Goal: Transaction & Acquisition: Purchase product/service

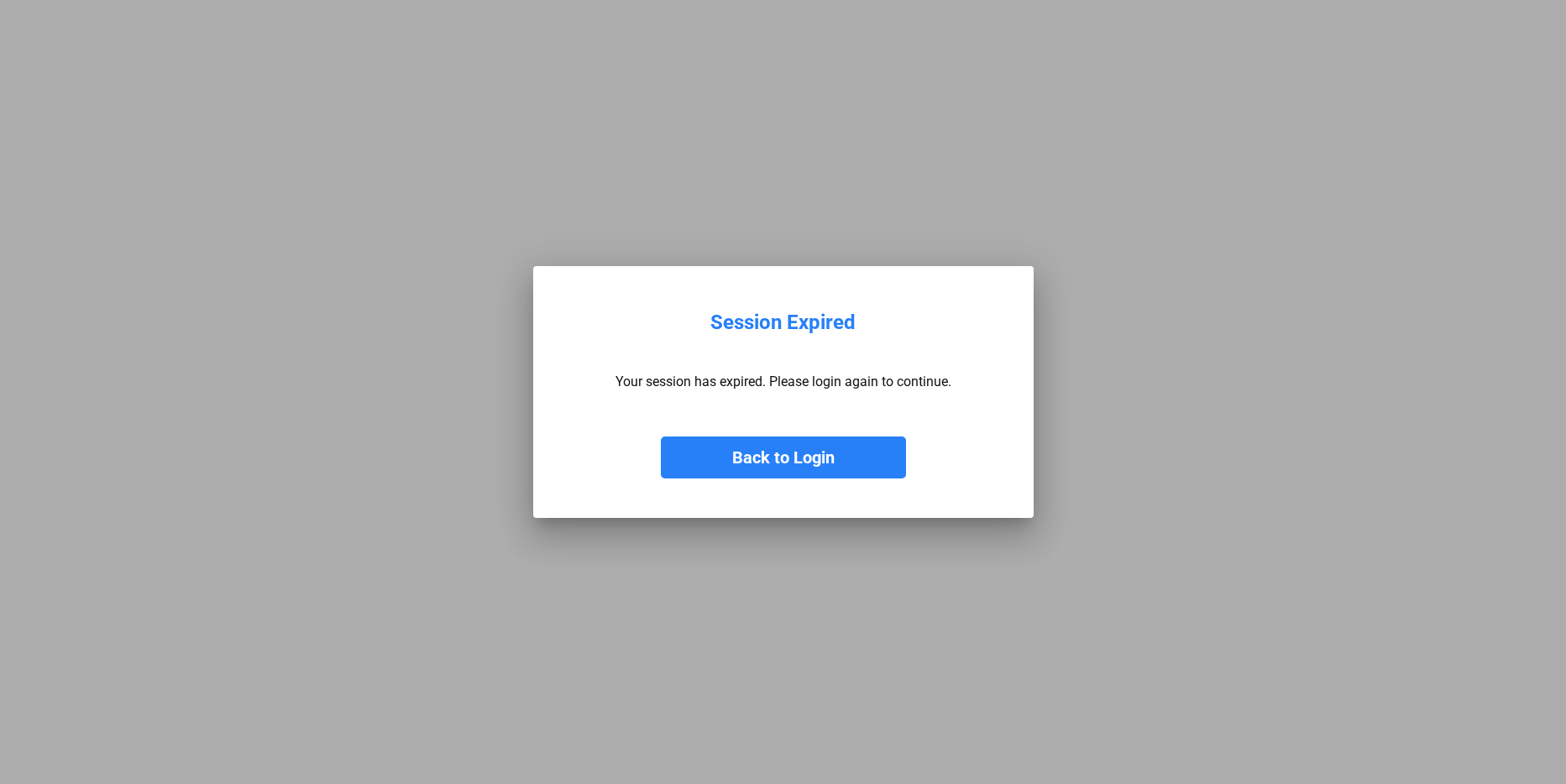
drag, startPoint x: 0, startPoint y: 0, endPoint x: 635, endPoint y: 408, distance: 754.8
click at [741, 468] on button "Back to Login" at bounding box center [783, 458] width 245 height 42
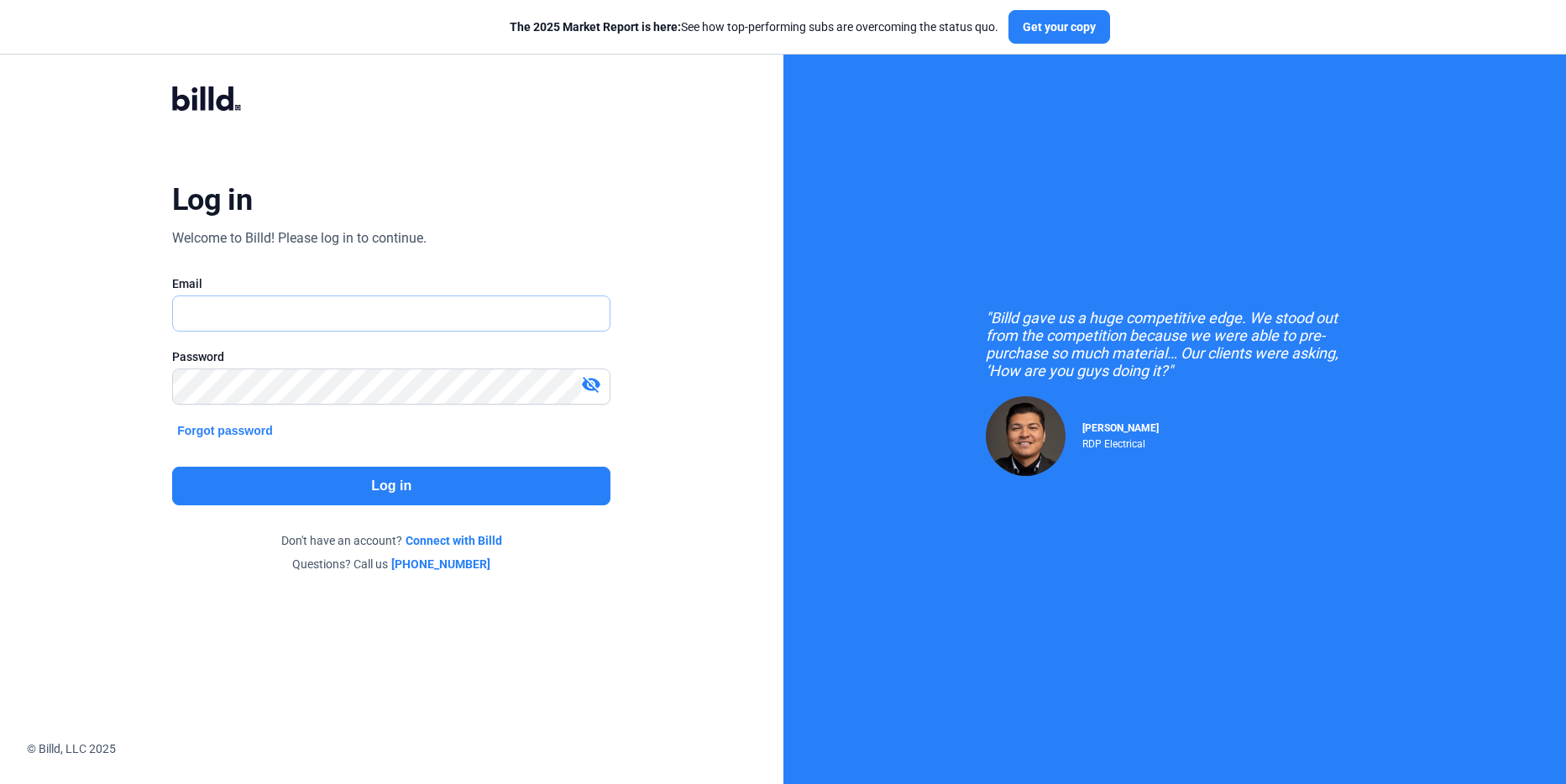
click at [314, 309] on input "text" at bounding box center [382, 313] width 418 height 34
type input "[PERSON_NAME][EMAIL_ADDRESS][DOMAIN_NAME]"
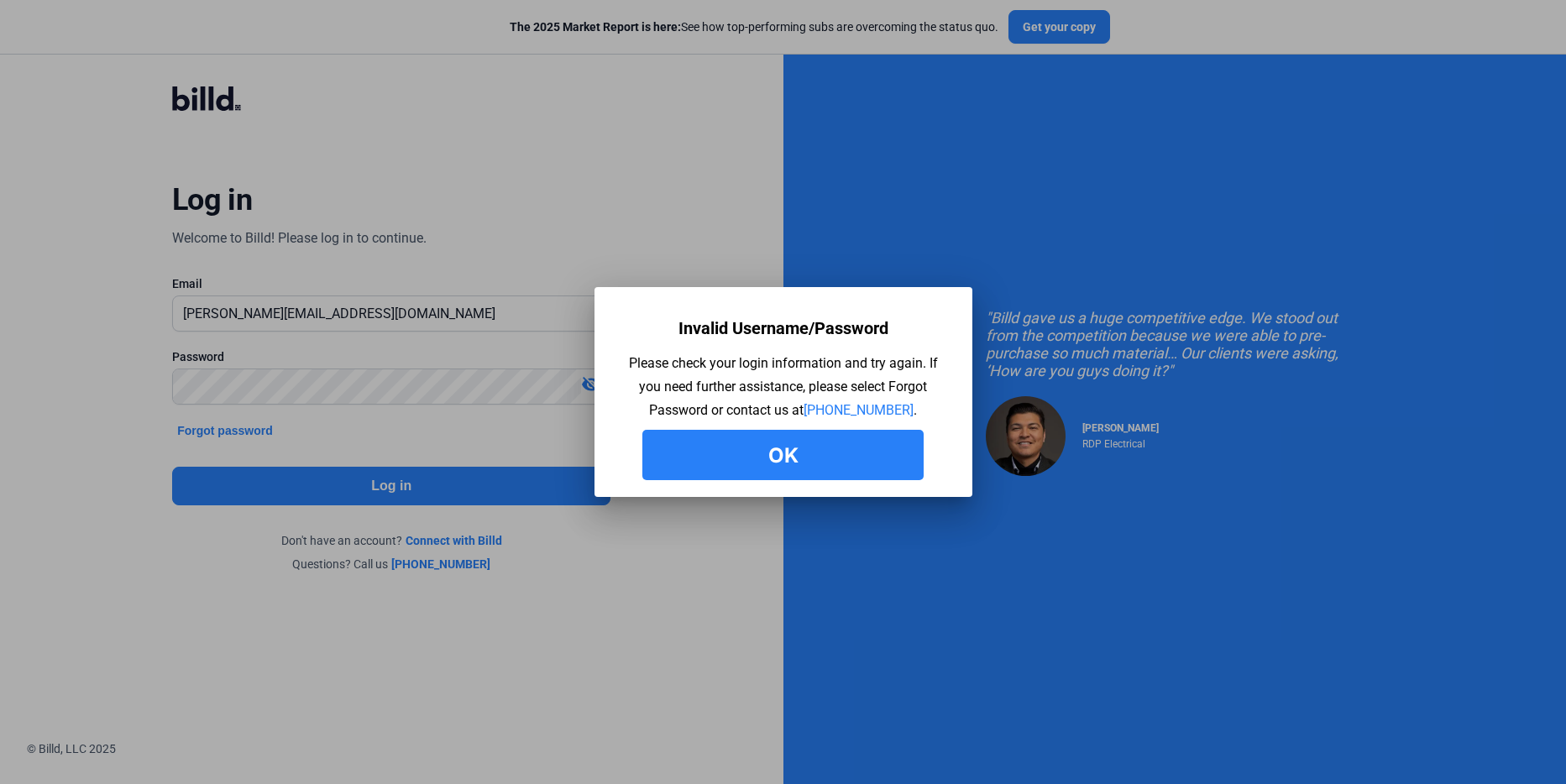
drag, startPoint x: 721, startPoint y: 455, endPoint x: 604, endPoint y: 407, distance: 126.5
click at [714, 453] on button "Ok" at bounding box center [783, 455] width 281 height 50
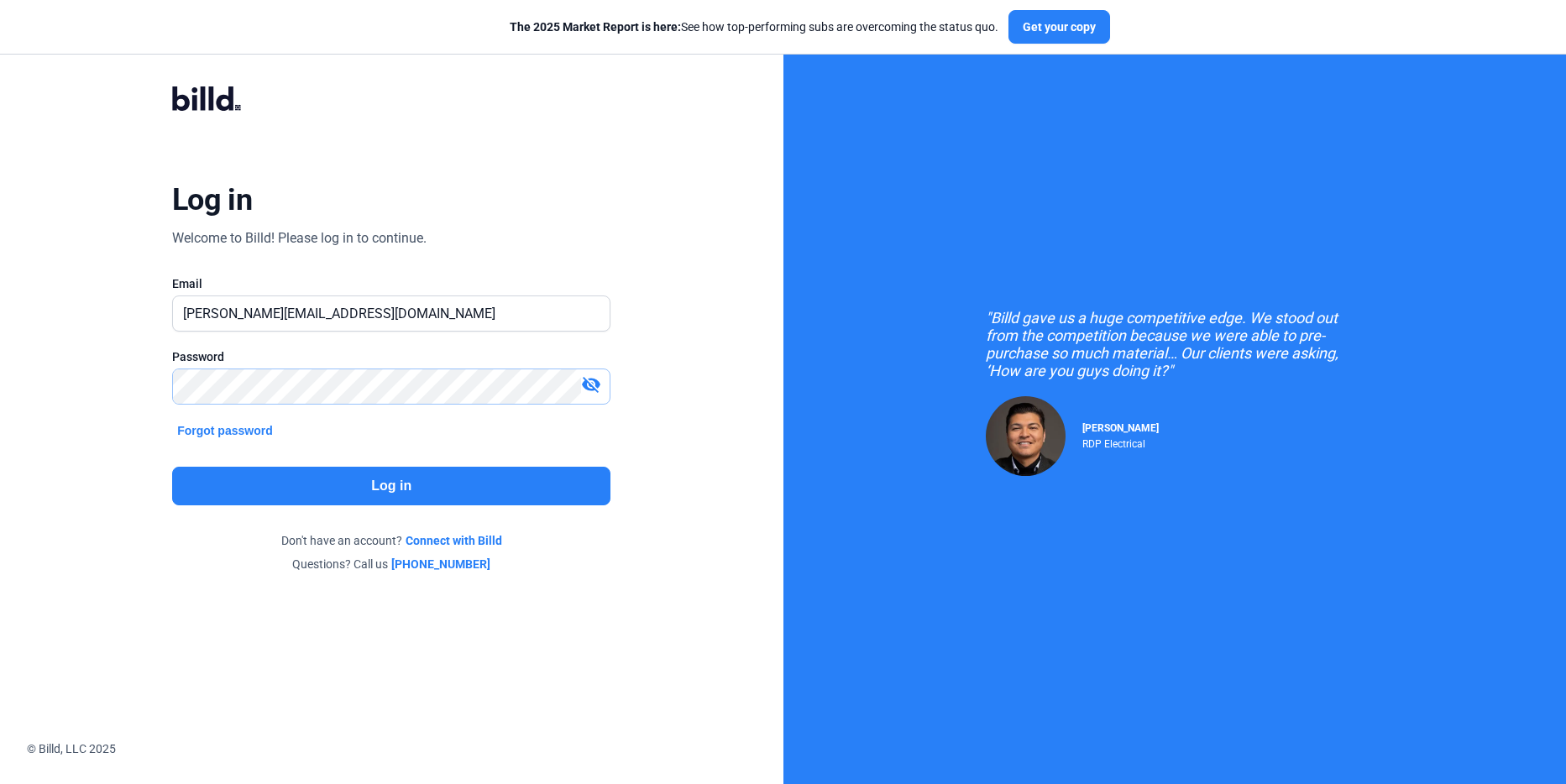
click at [0, 378] on html "We value your privacy We use cookies to enhance your browsing experience, serve…" at bounding box center [783, 392] width 1566 height 784
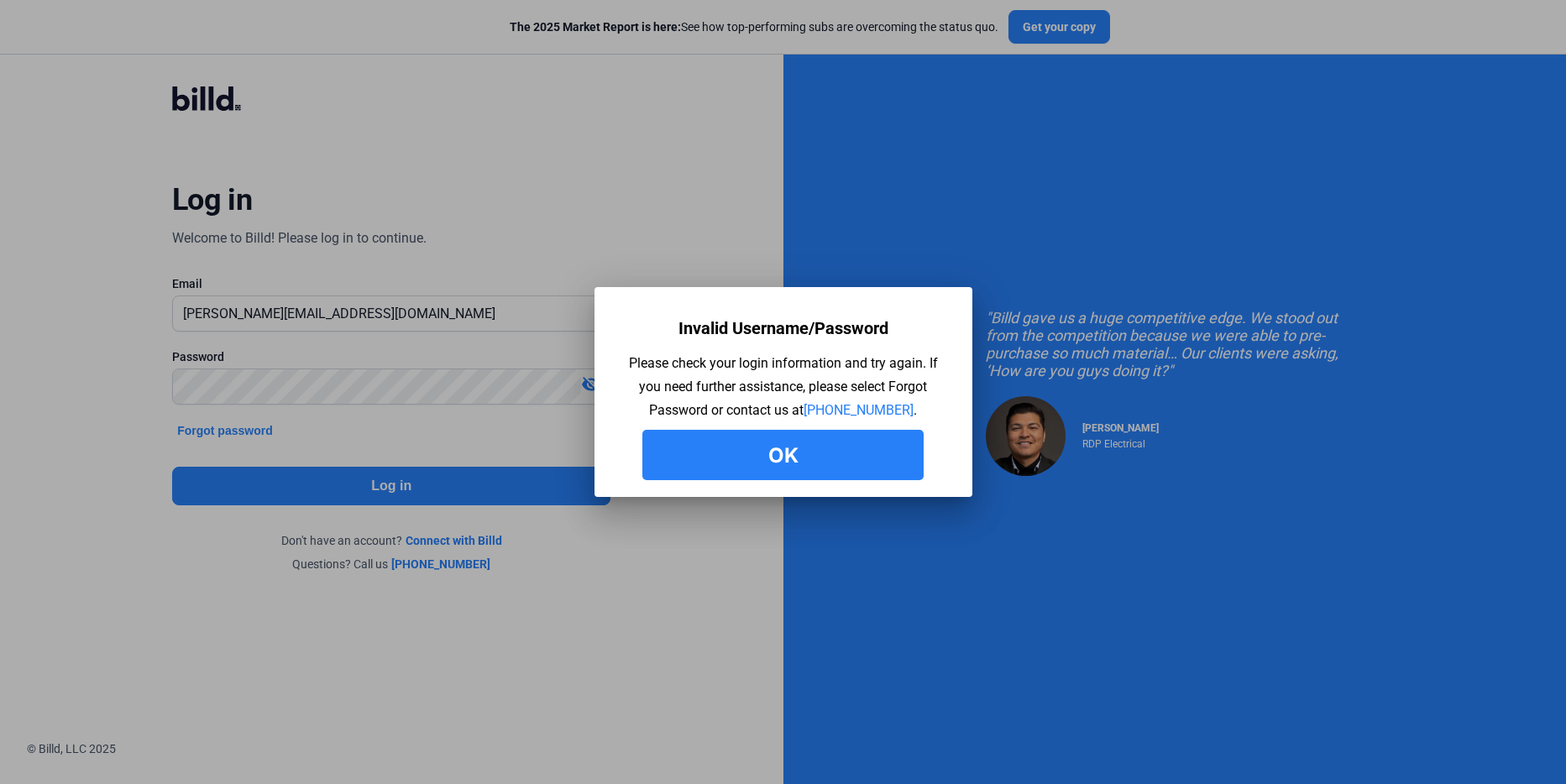
click at [738, 454] on button "Ok" at bounding box center [783, 455] width 281 height 50
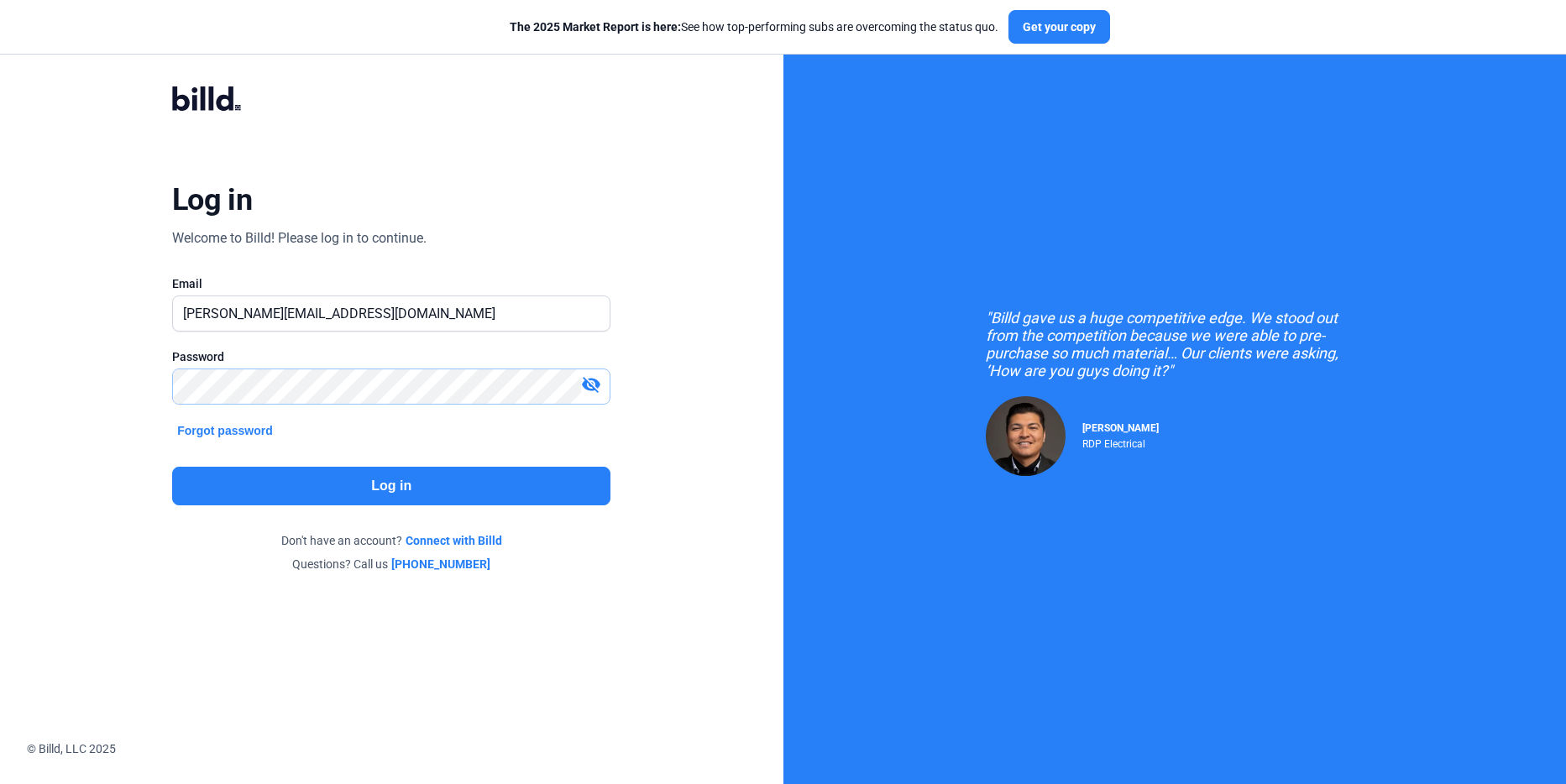
click at [0, 354] on html "We value your privacy We use cookies to enhance your browsing experience, serve…" at bounding box center [783, 392] width 1566 height 784
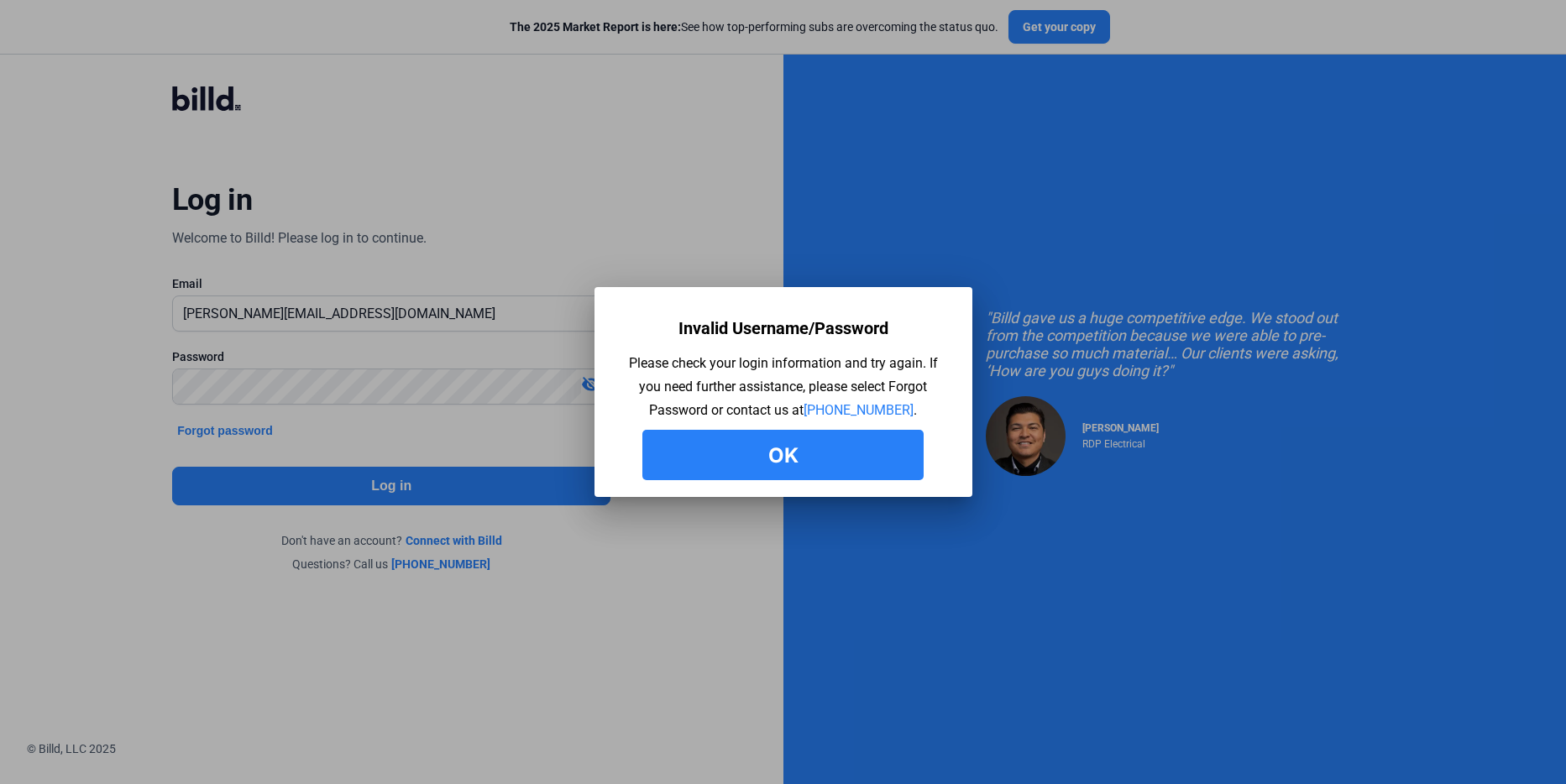
drag, startPoint x: 833, startPoint y: 468, endPoint x: 629, endPoint y: 458, distance: 204.2
click at [831, 468] on button "Ok" at bounding box center [783, 455] width 281 height 50
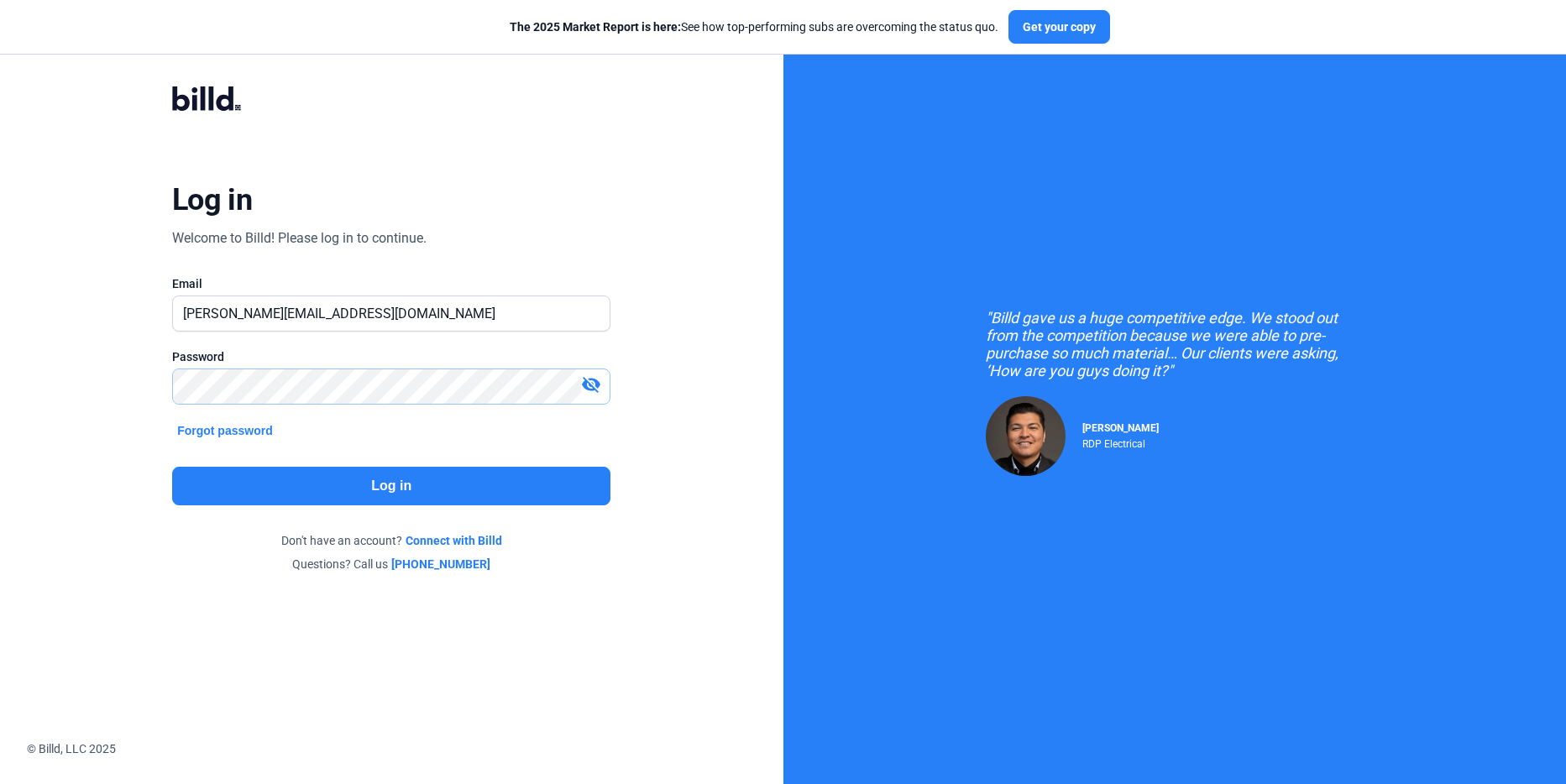
click at [0, 326] on html "We value your privacy We use cookies to enhance your browsing experience, serve…" at bounding box center [783, 392] width 1566 height 784
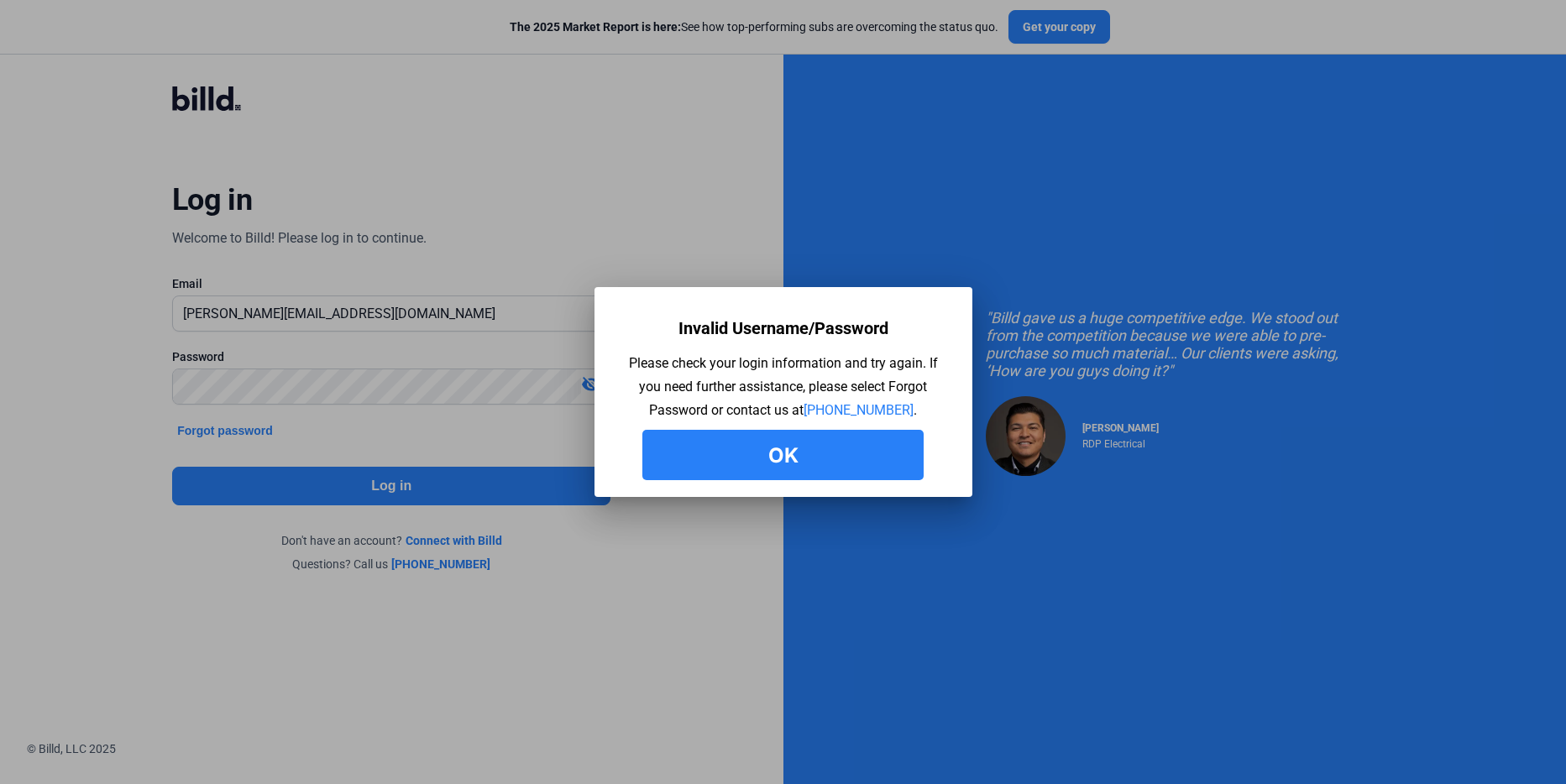
click at [693, 484] on mat-dialog-container "Invalid Username/Password Please check your login information and try again. If…" at bounding box center [783, 392] width 378 height 210
drag, startPoint x: 839, startPoint y: 470, endPoint x: 718, endPoint y: 451, distance: 122.5
click at [838, 470] on button "Ok" at bounding box center [783, 455] width 281 height 50
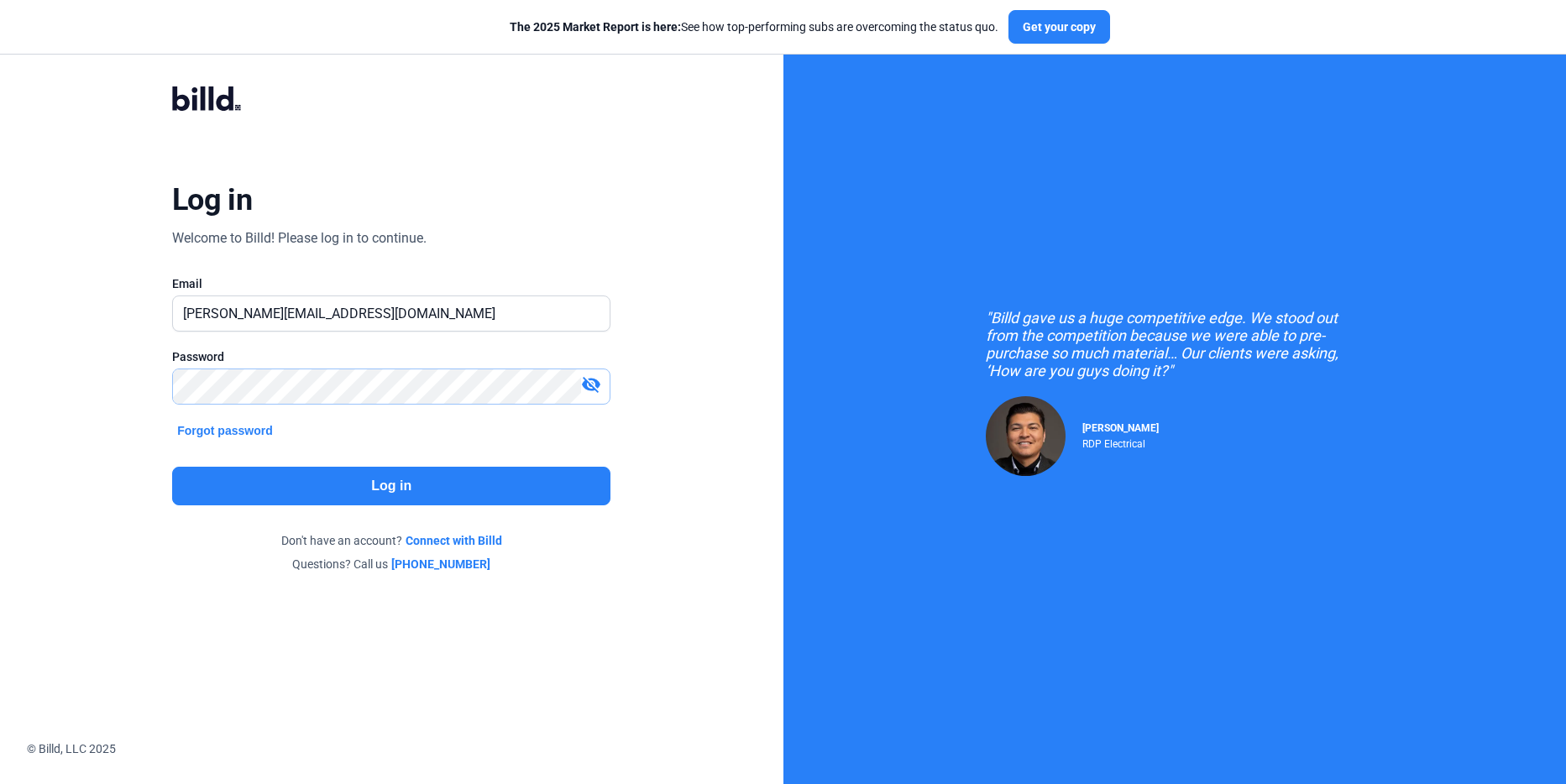
click at [100, 375] on div "Log in Welcome to Billd! Please log in to continue. Email [PERSON_NAME][EMAIL_A…" at bounding box center [391, 329] width 783 height 658
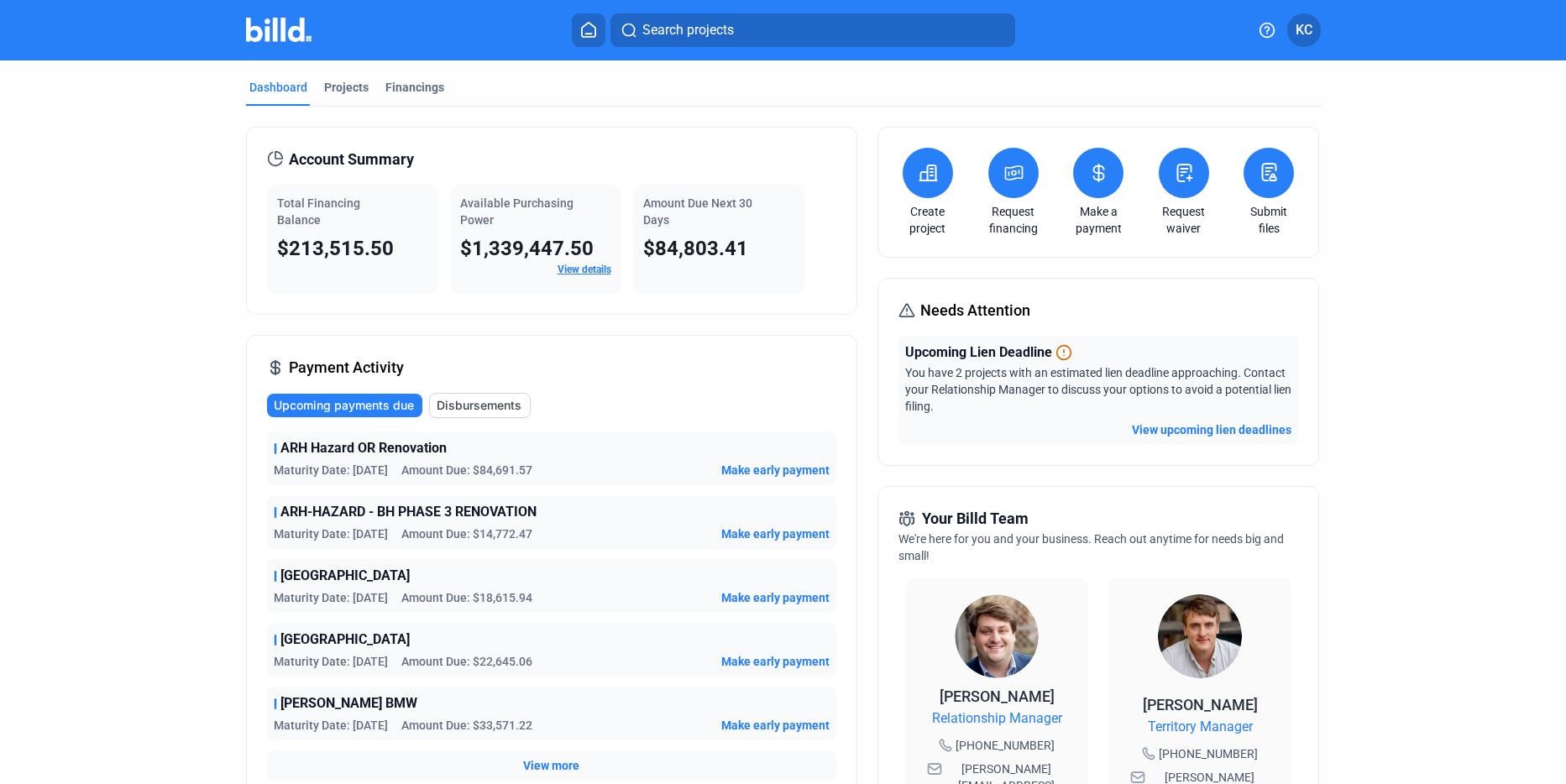
click at [1106, 174] on button at bounding box center [1098, 173] width 50 height 50
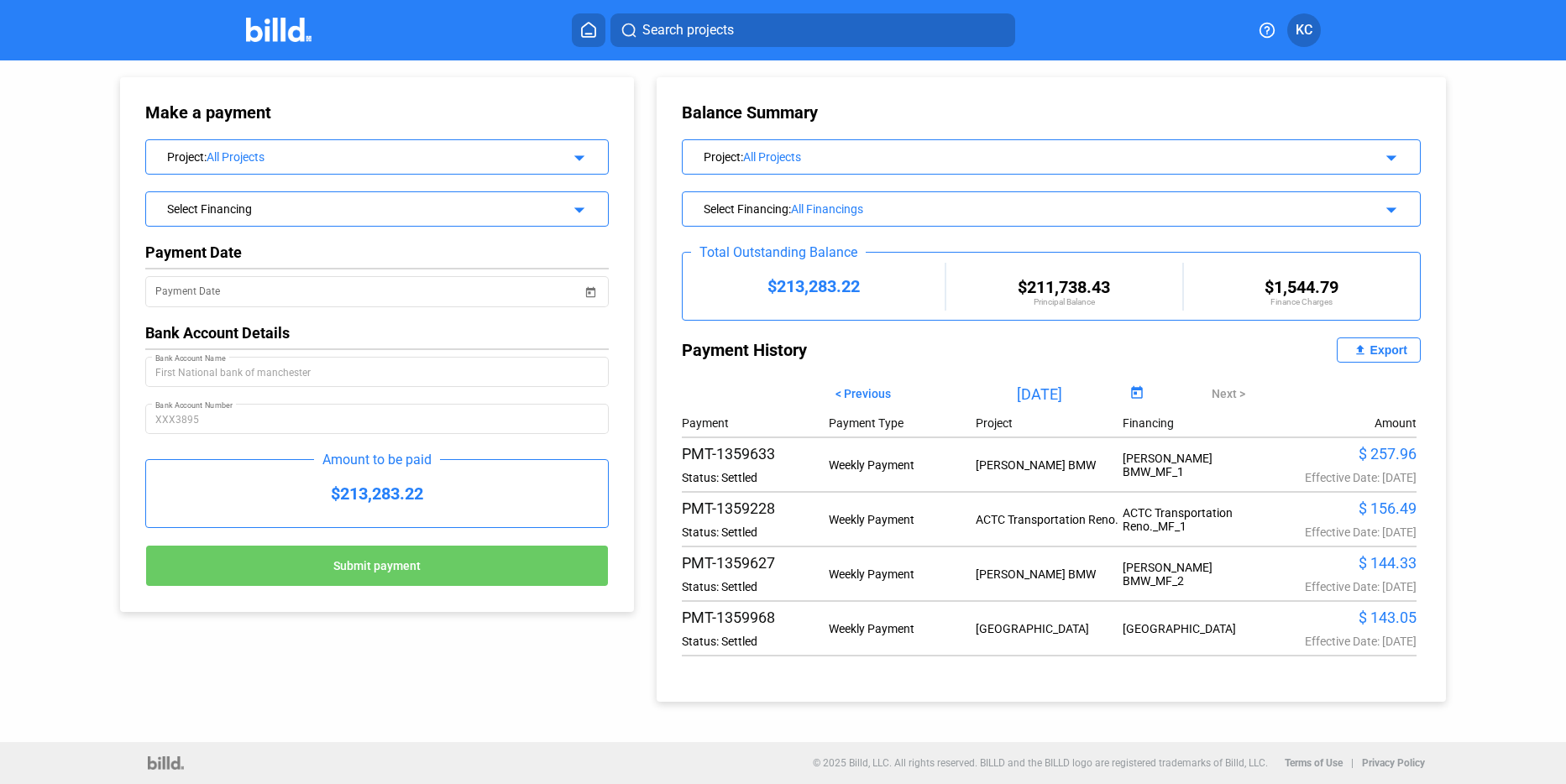
click at [573, 208] on mat-icon "arrow_drop_down" at bounding box center [577, 208] width 20 height 20
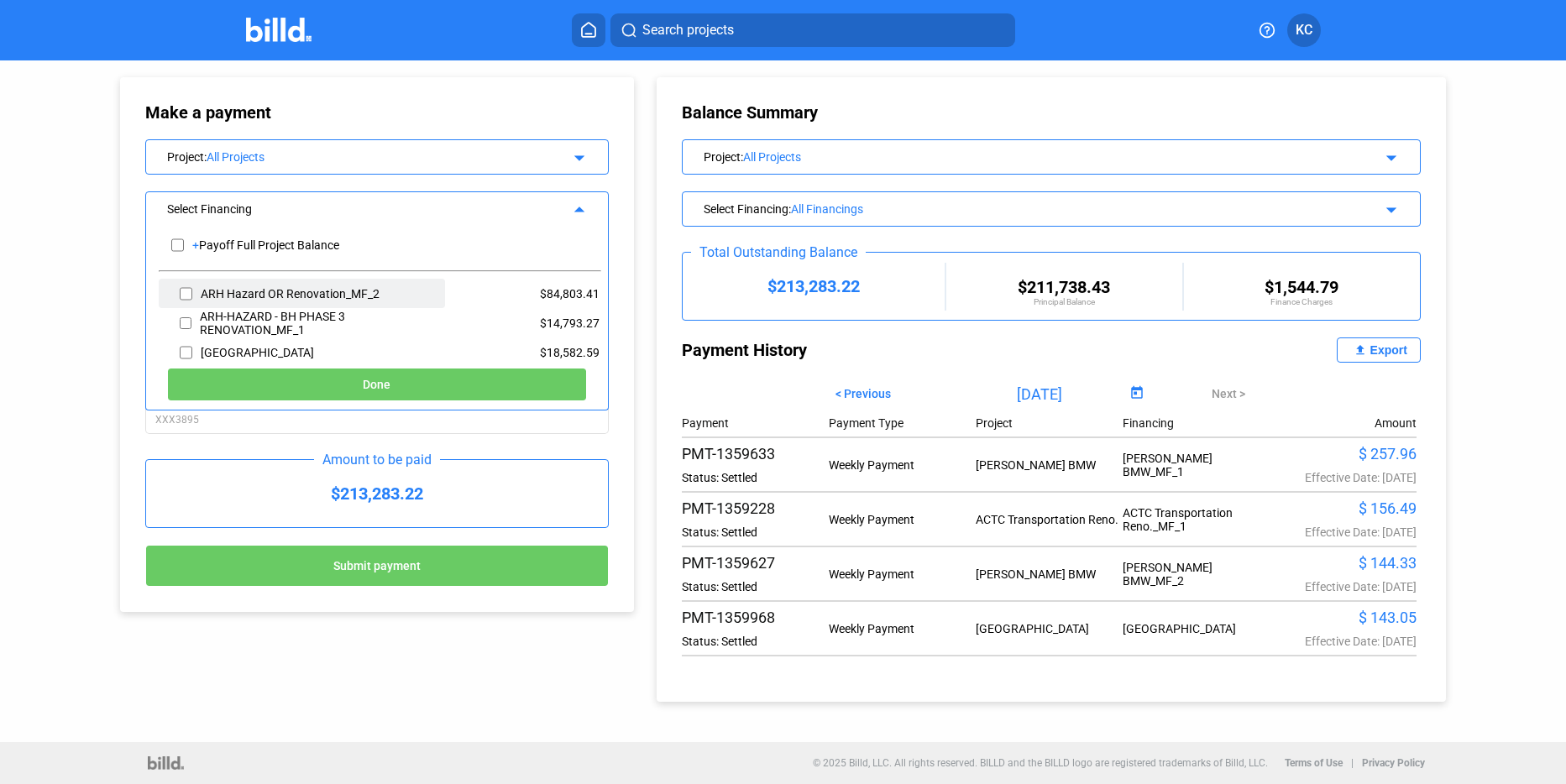
click at [188, 292] on input "checkbox" at bounding box center [186, 294] width 13 height 25
checkbox input "true"
click at [379, 379] on span "Done" at bounding box center [376, 385] width 28 height 13
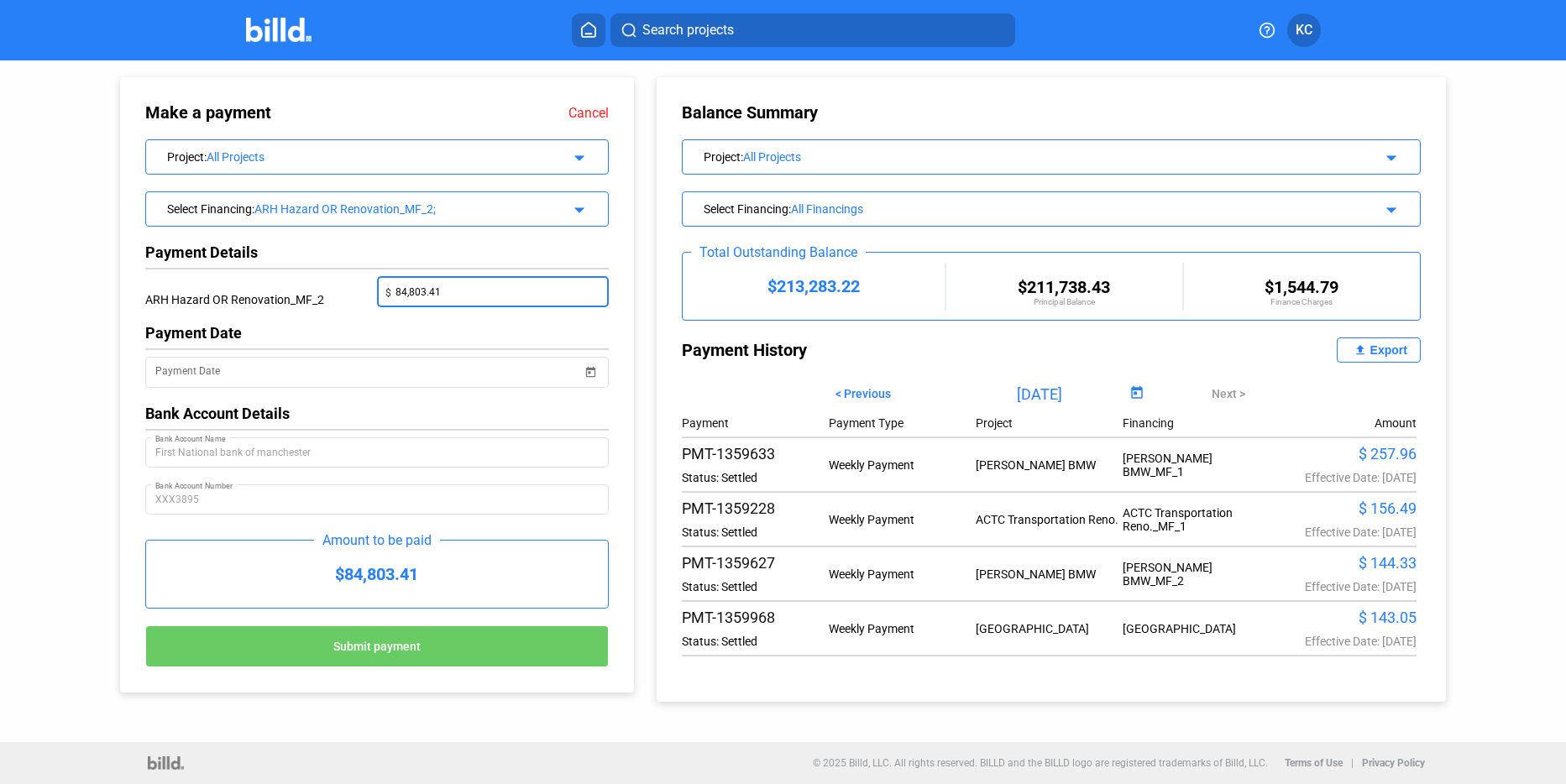
drag, startPoint x: 511, startPoint y: 298, endPoint x: 296, endPoint y: 285, distance: 215.4
click at [296, 285] on div "ARH Hazard OR Renovation_MF_2 $ 84,803.41" at bounding box center [377, 299] width 463 height 48
type input "10,000.00"
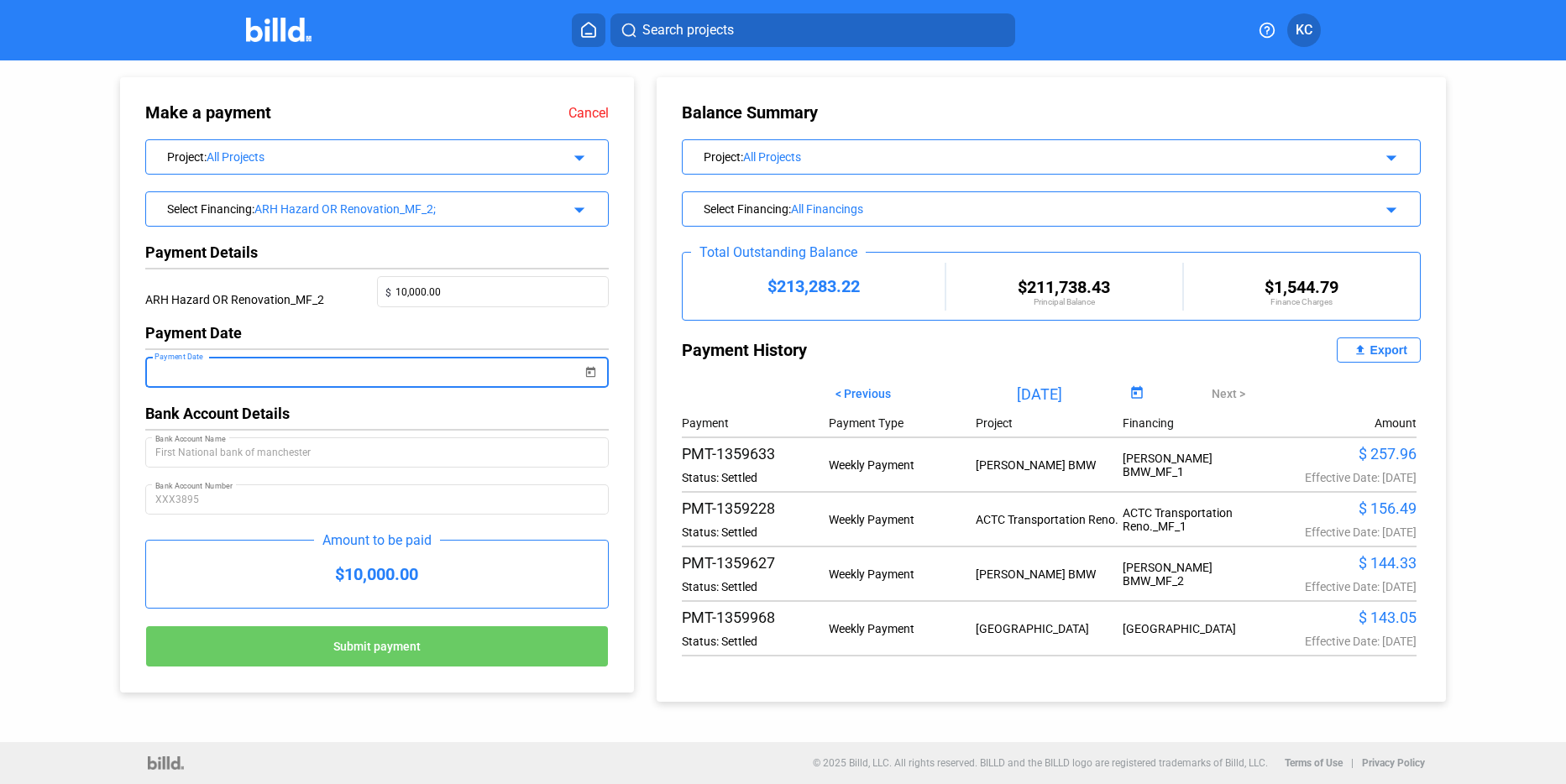
click at [597, 373] on span "Open calendar" at bounding box center [592, 362] width 40 height 40
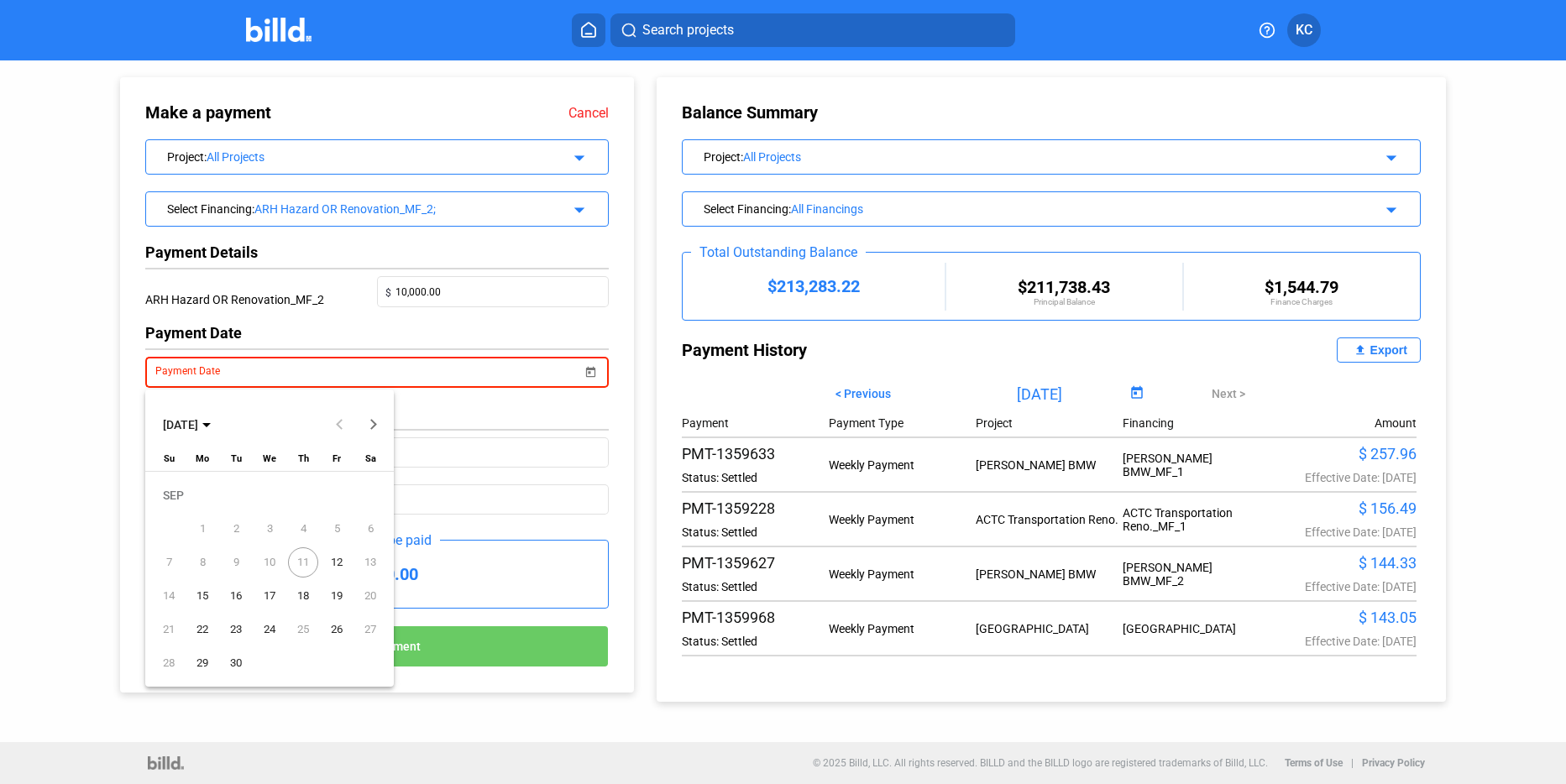
click at [337, 559] on span "12" at bounding box center [337, 563] width 30 height 30
type input "[DATE]"
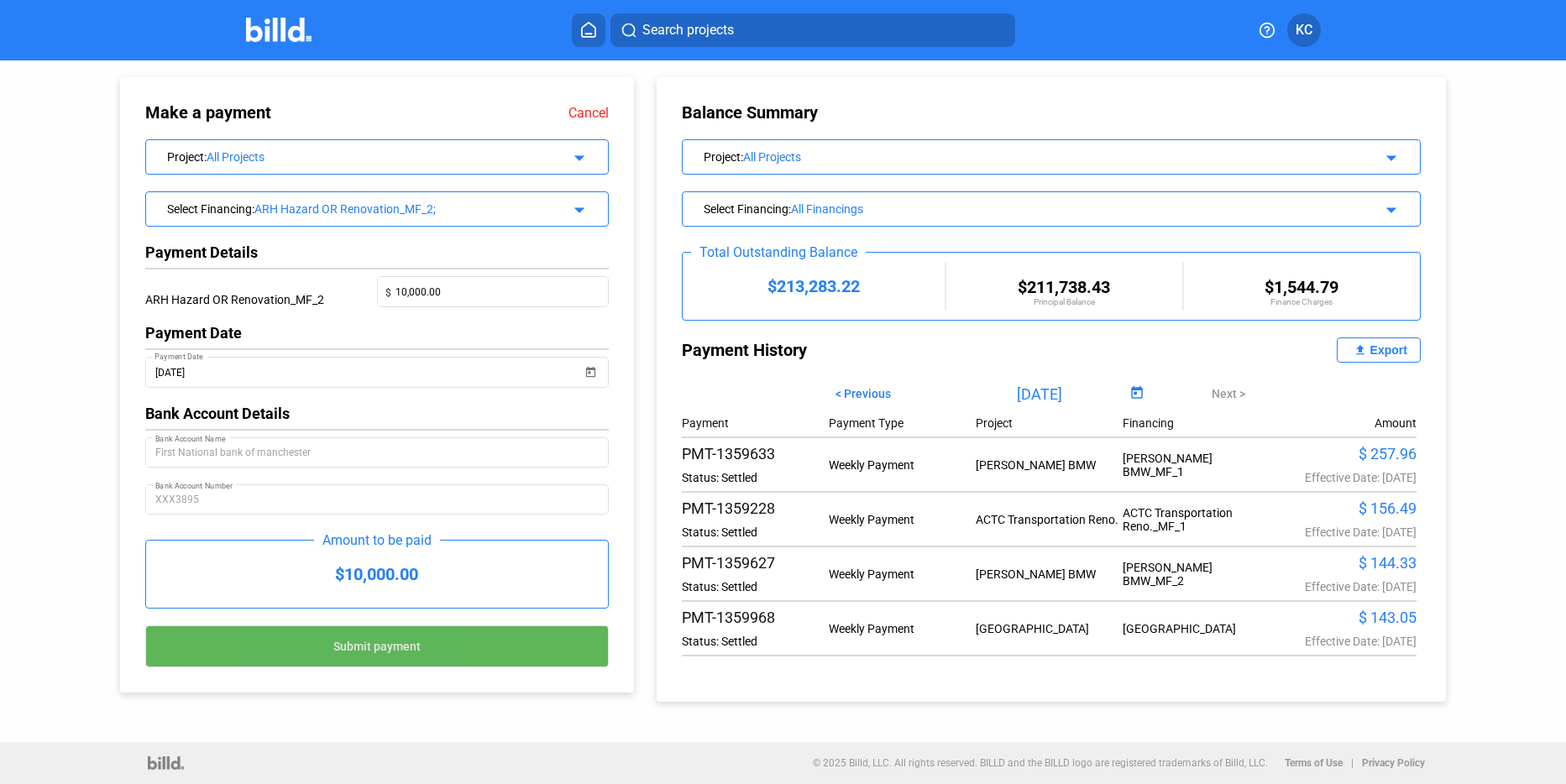
click at [321, 645] on button "Submit payment" at bounding box center [377, 647] width 463 height 42
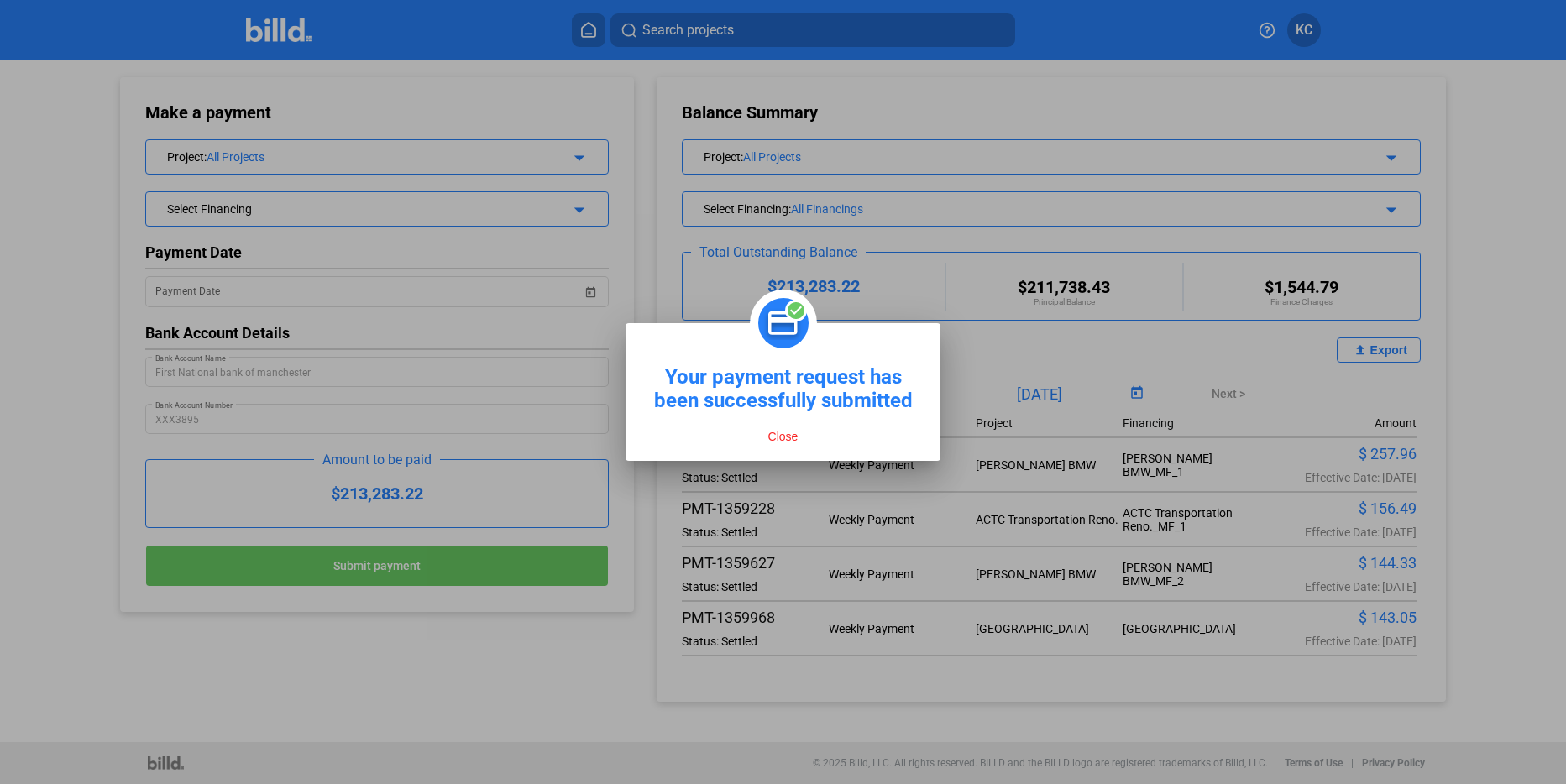
click at [776, 436] on button "Close" at bounding box center [783, 437] width 40 height 15
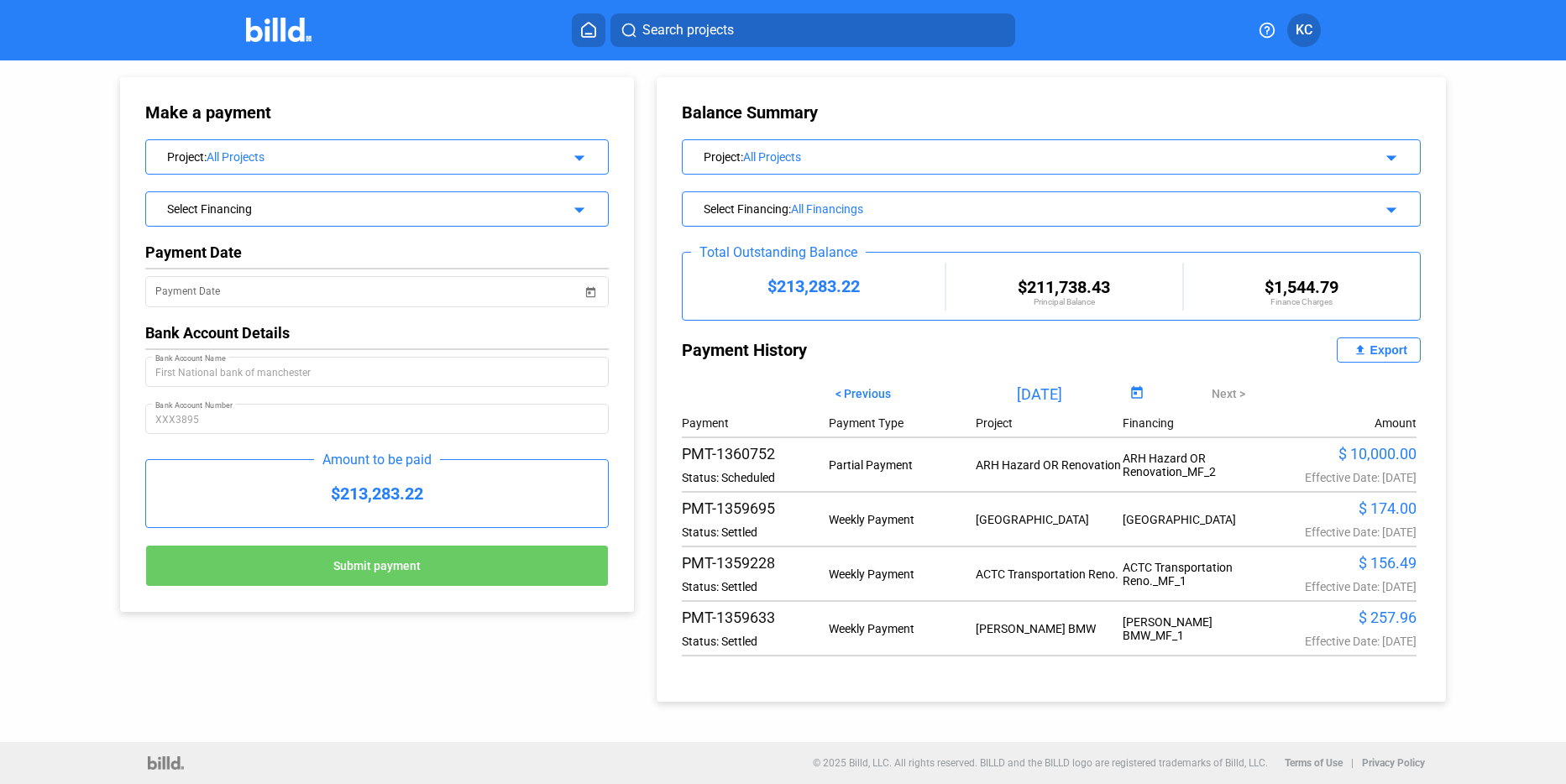
click at [592, 157] on div "Project : All Projects arrow_drop_down" at bounding box center [377, 155] width 461 height 29
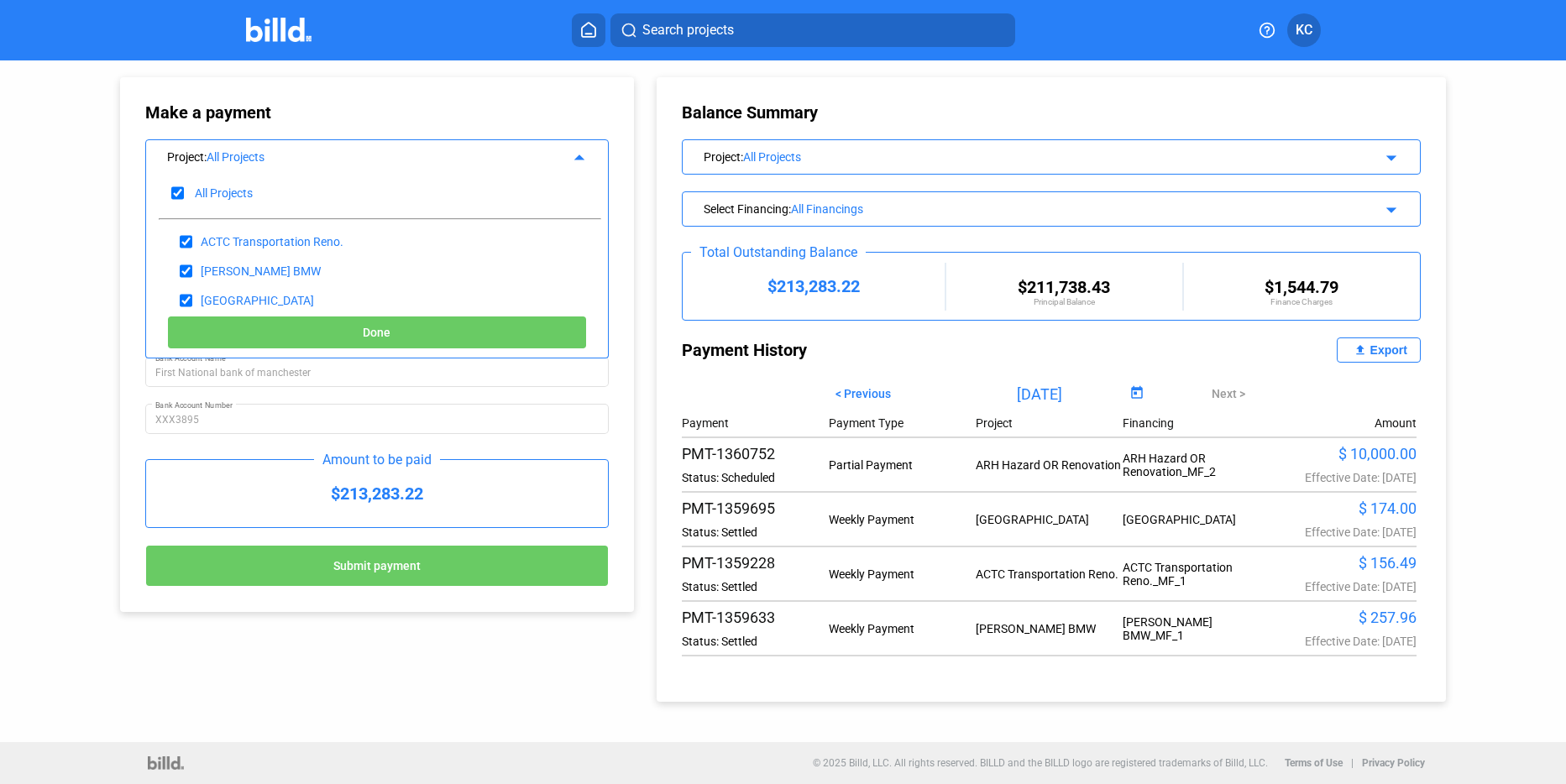
click at [284, 31] on img at bounding box center [279, 29] width 66 height 24
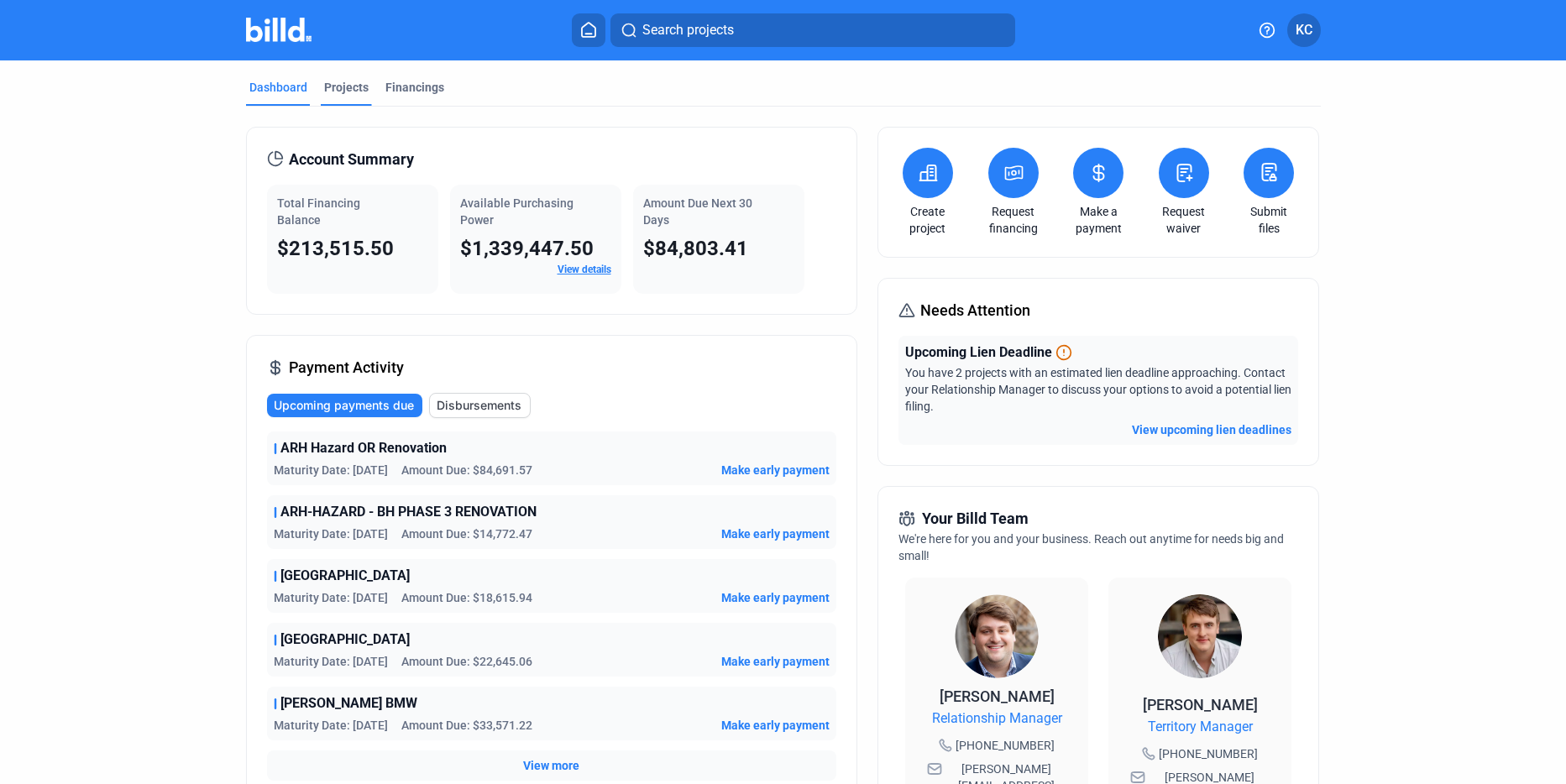
click at [335, 89] on div "Projects" at bounding box center [346, 87] width 45 height 17
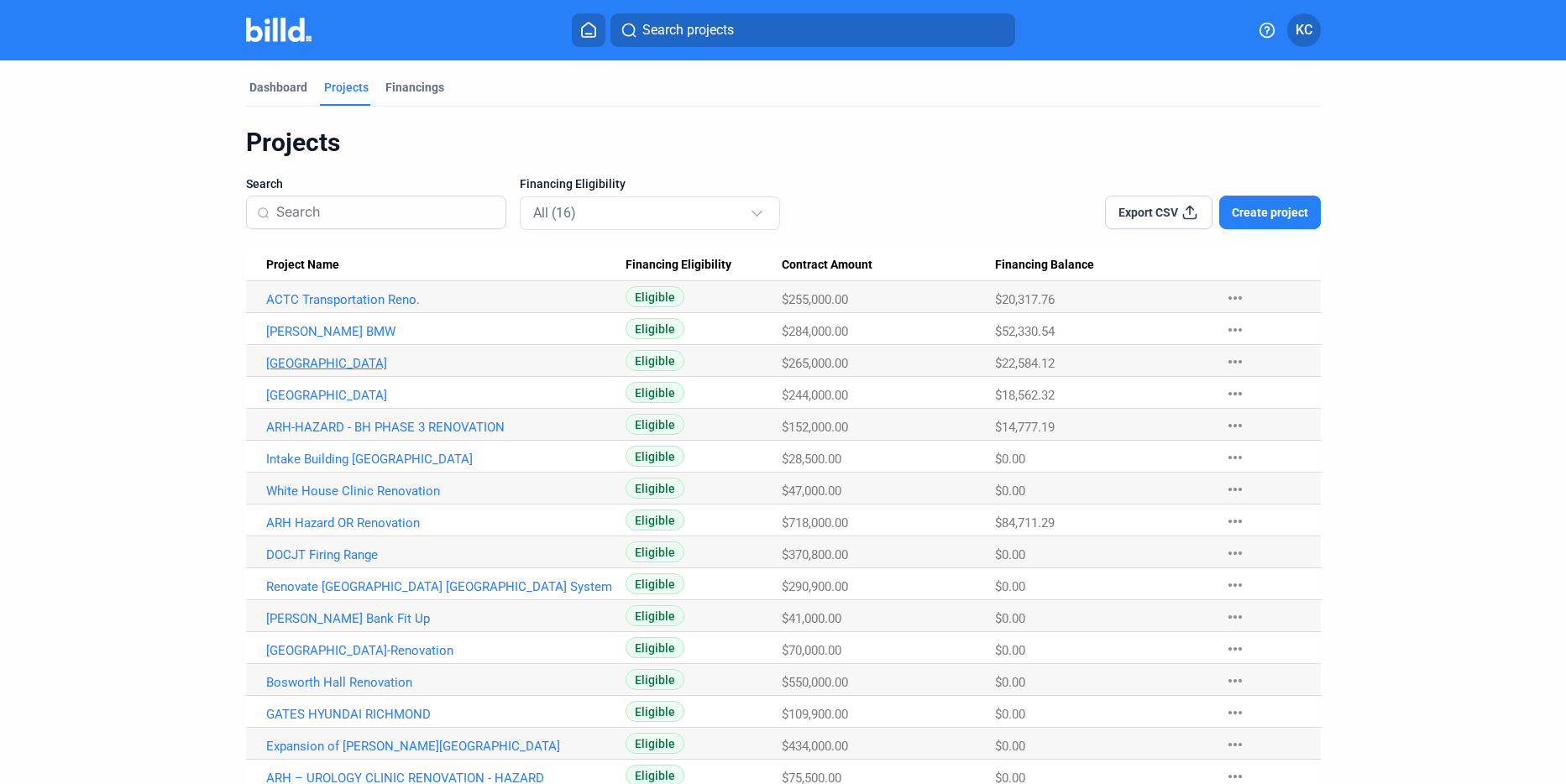
click at [319, 361] on link "[GEOGRAPHIC_DATA]" at bounding box center [446, 363] width 360 height 15
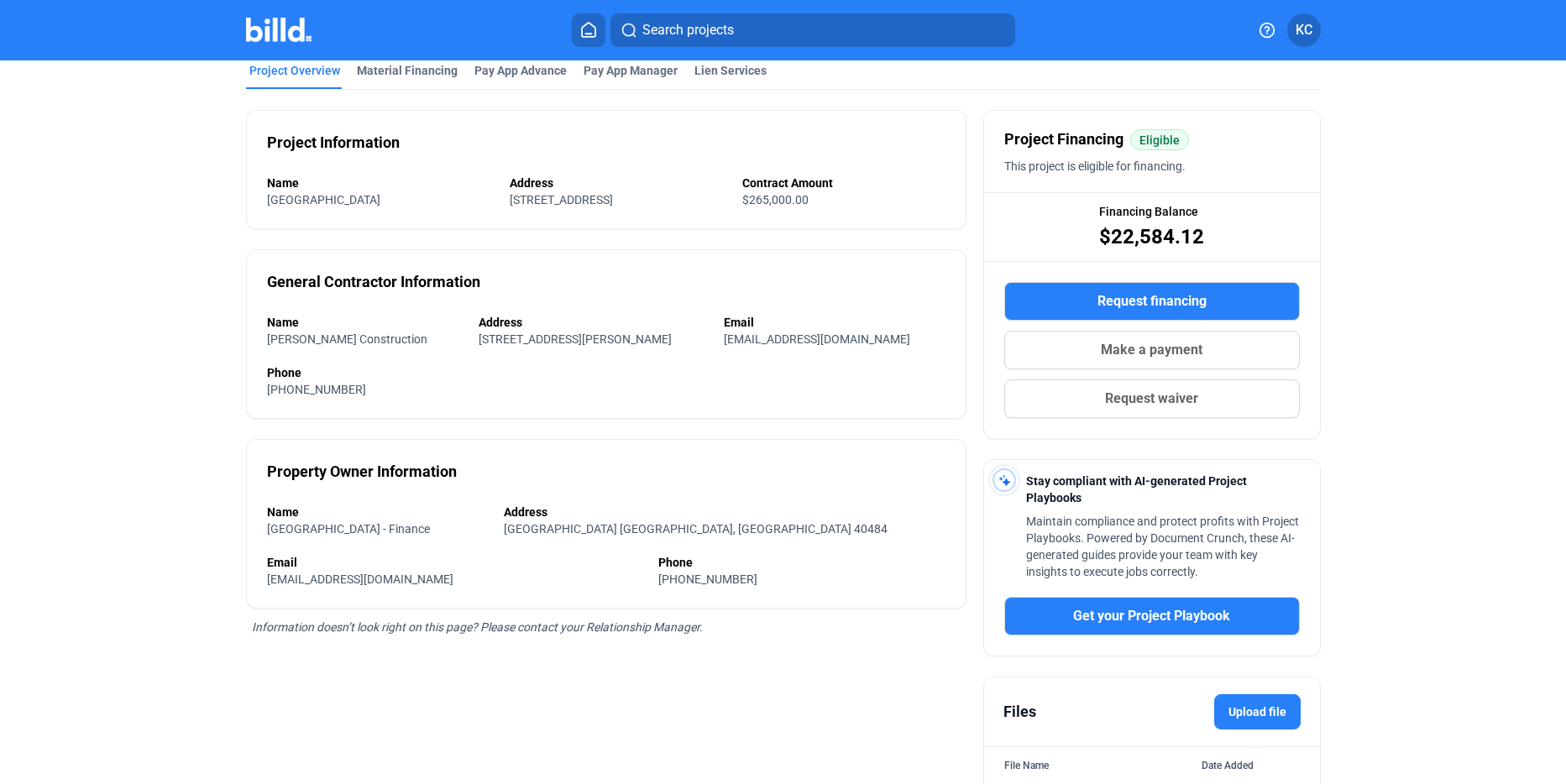
scroll to position [336, 0]
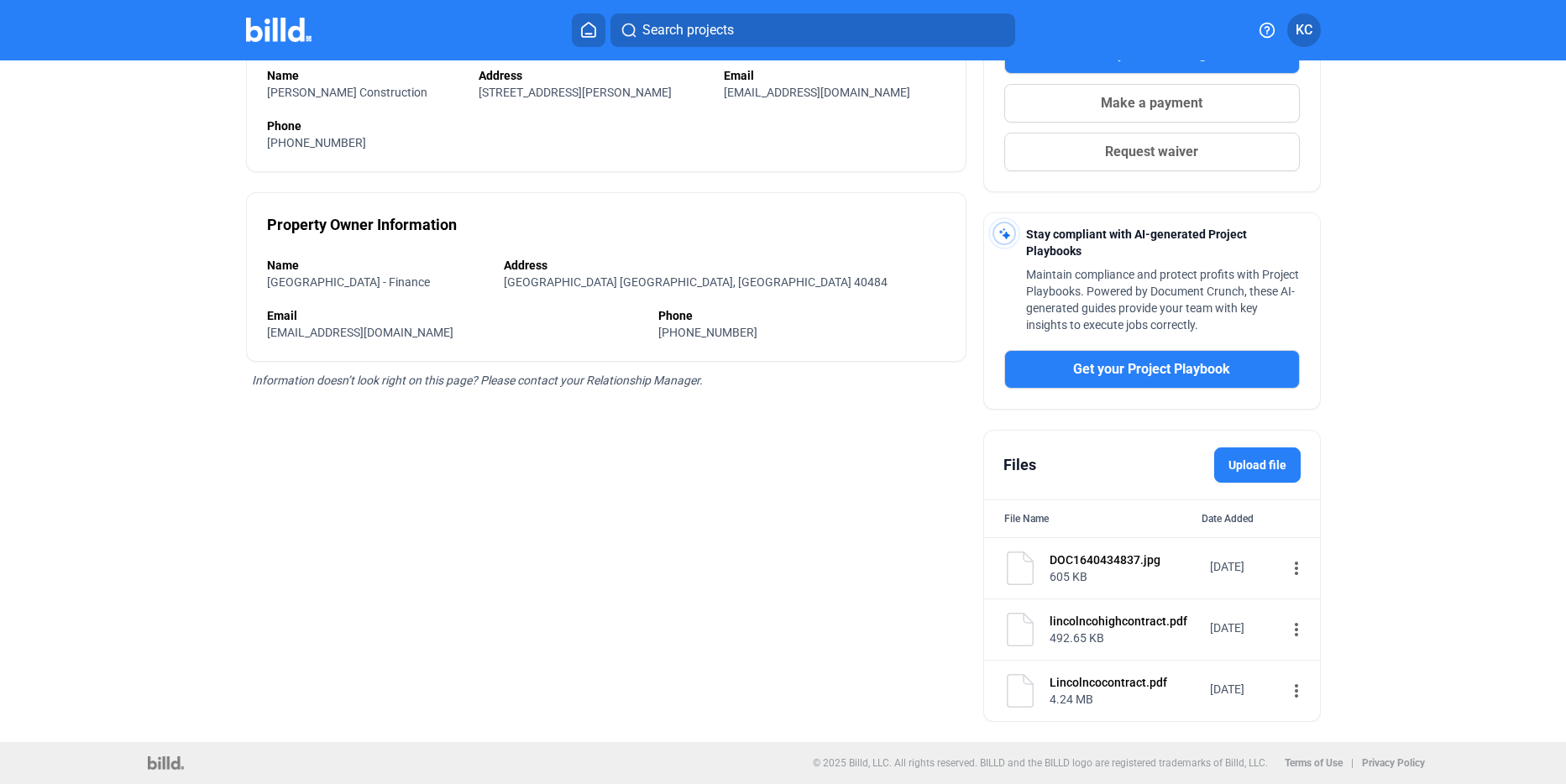
click at [1287, 563] on mat-icon "more_vert" at bounding box center [1297, 569] width 20 height 20
click at [1320, 600] on div "View" at bounding box center [1393, 600] width 209 height 40
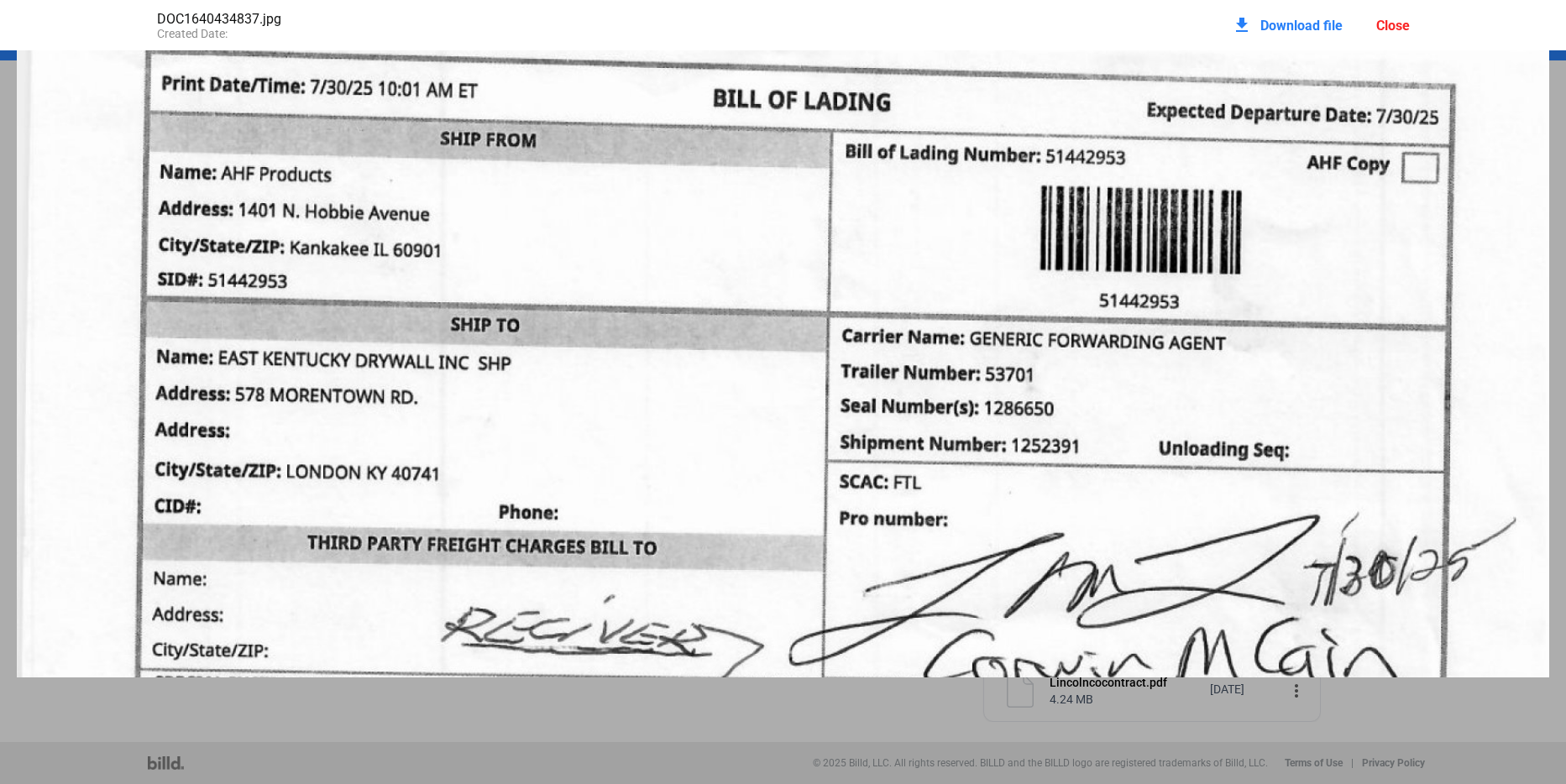
scroll to position [0, 0]
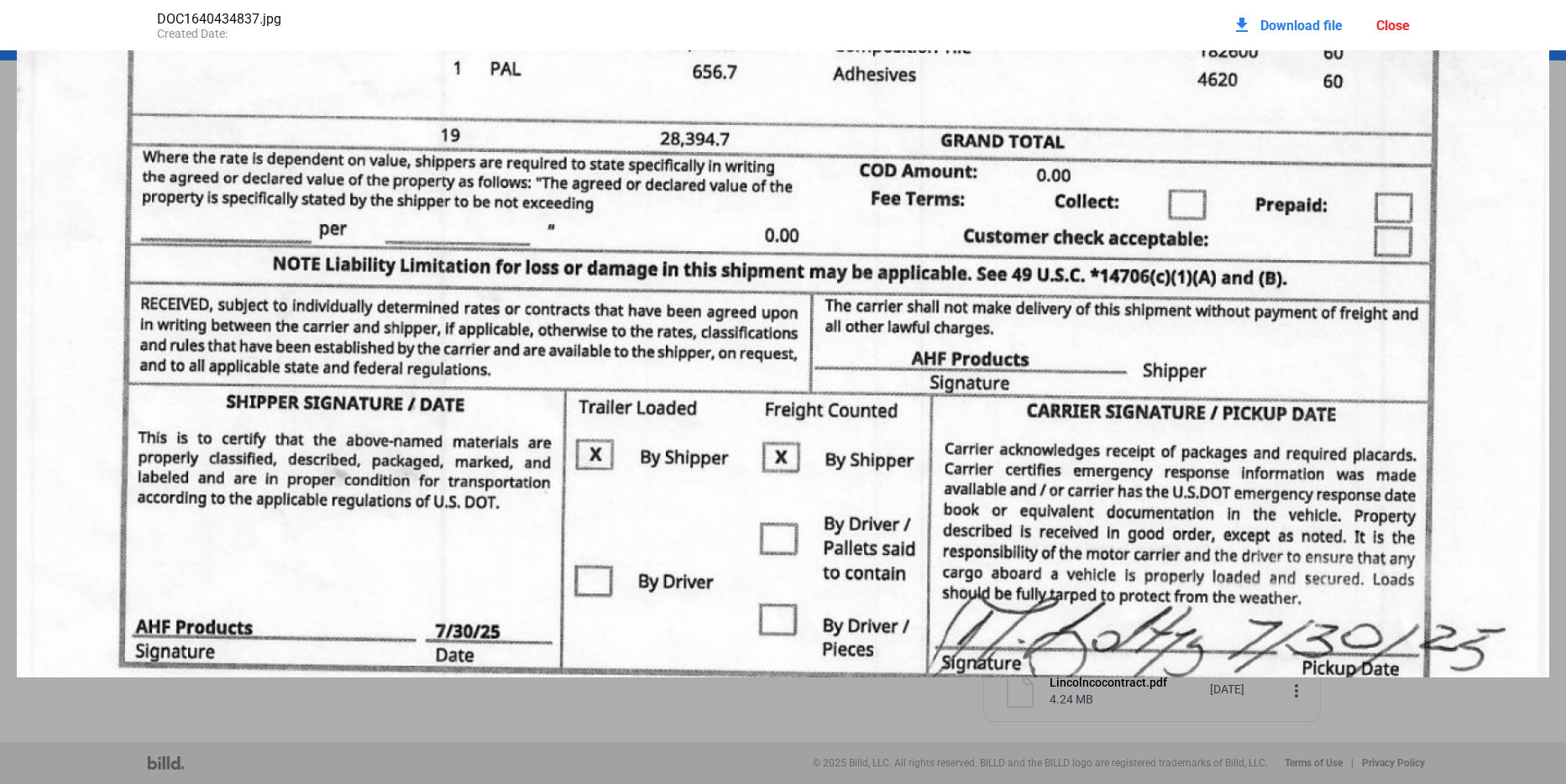
scroll to position [1379, 0]
